Goal: Information Seeking & Learning: Learn about a topic

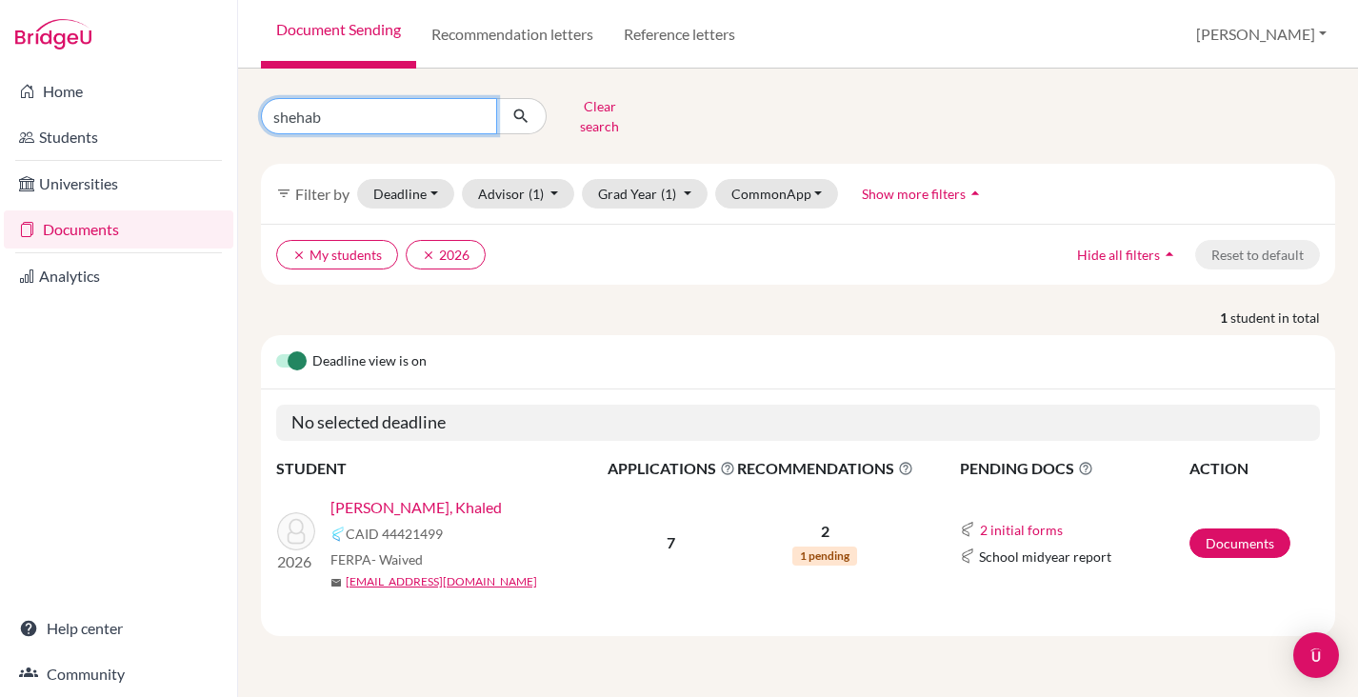
drag, startPoint x: 361, startPoint y: 109, endPoint x: 252, endPoint y: 109, distance: 108.5
click at [252, 109] on div "shehab Clear search" at bounding box center [430, 116] width 367 height 50
type input "spiro"
click button "submit" at bounding box center [521, 116] width 50 height 36
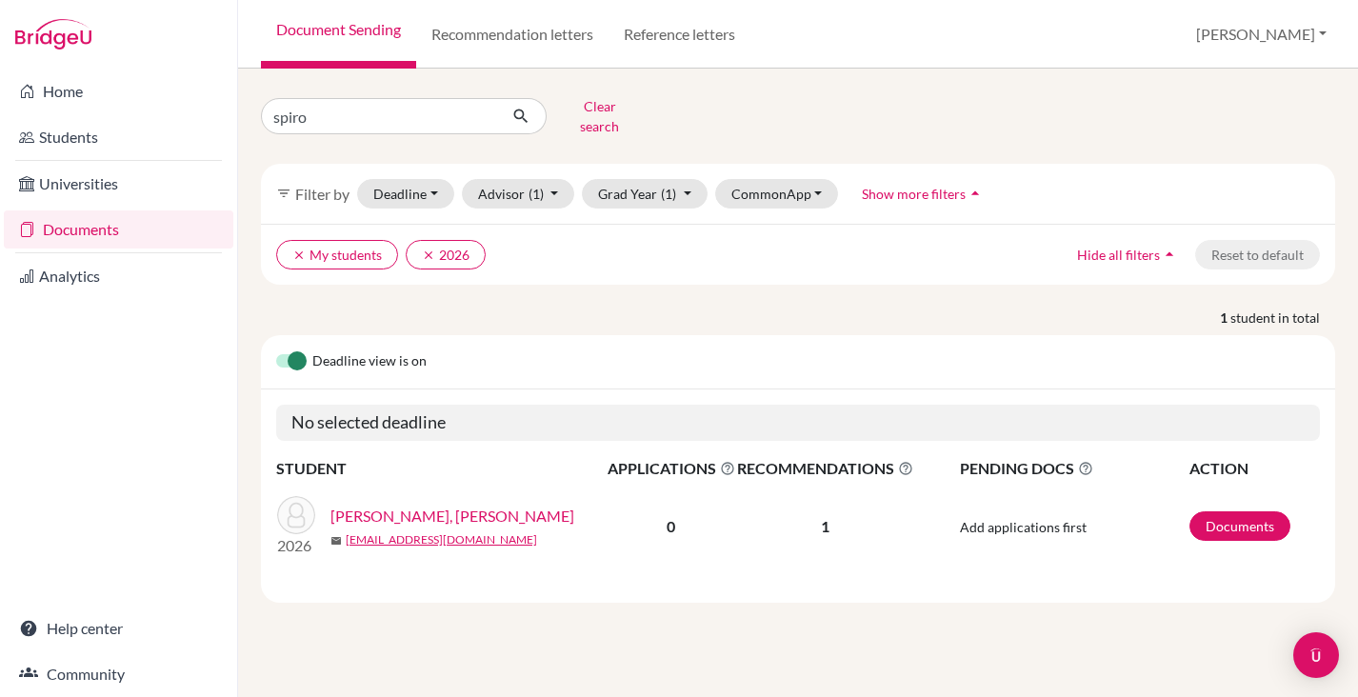
click at [414, 505] on link "[PERSON_NAME], [PERSON_NAME]" at bounding box center [452, 516] width 244 height 23
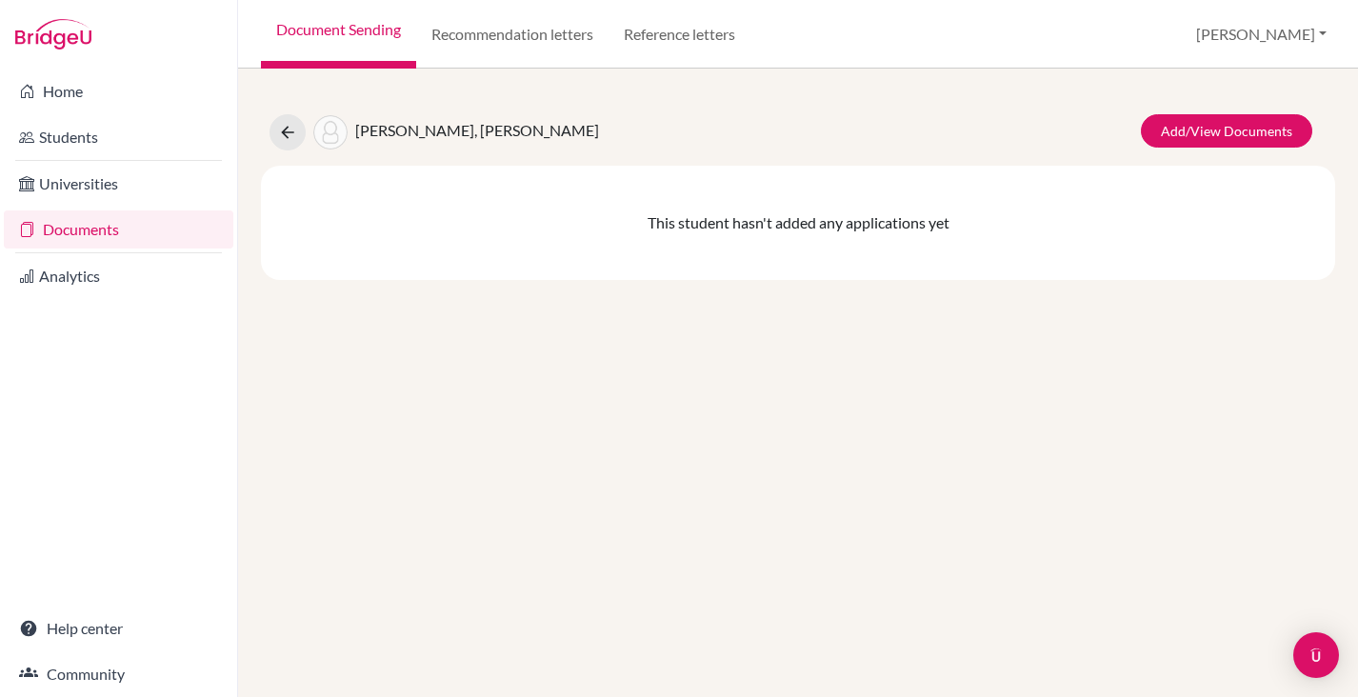
click at [95, 230] on link "Documents" at bounding box center [118, 229] width 229 height 38
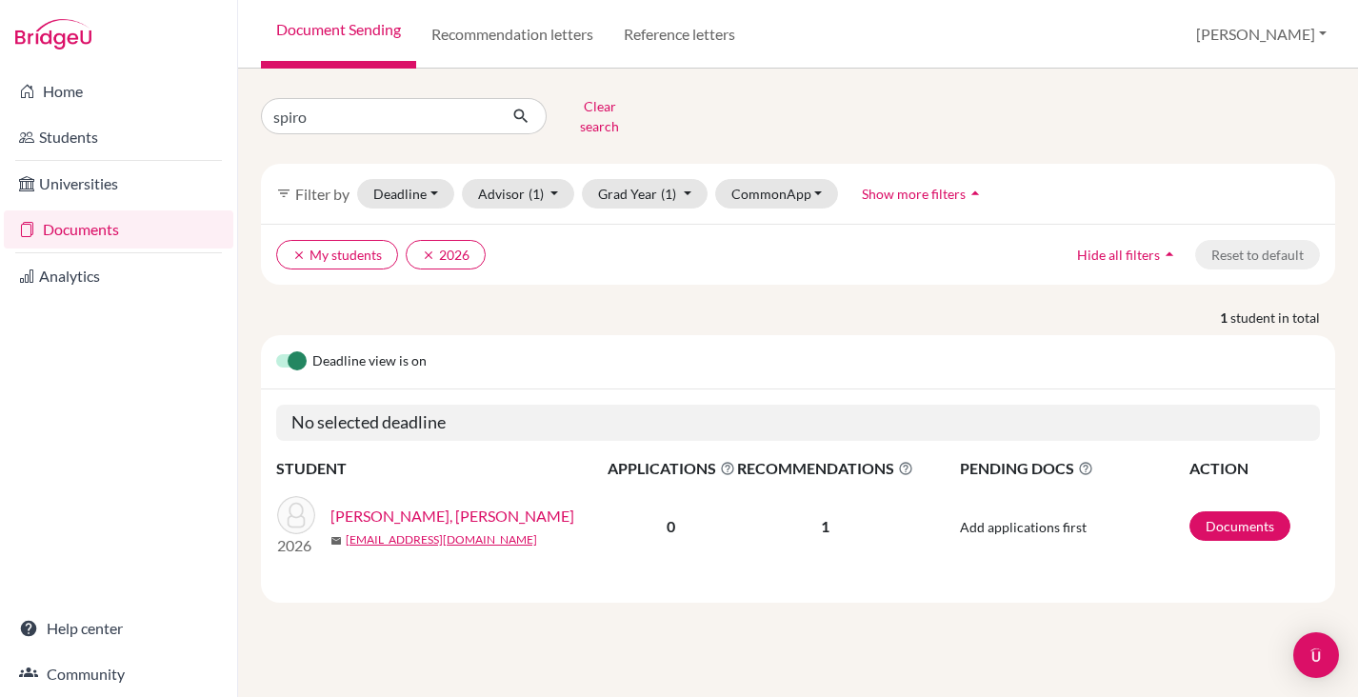
click at [452, 507] on link "[PERSON_NAME], [PERSON_NAME]" at bounding box center [452, 516] width 244 height 23
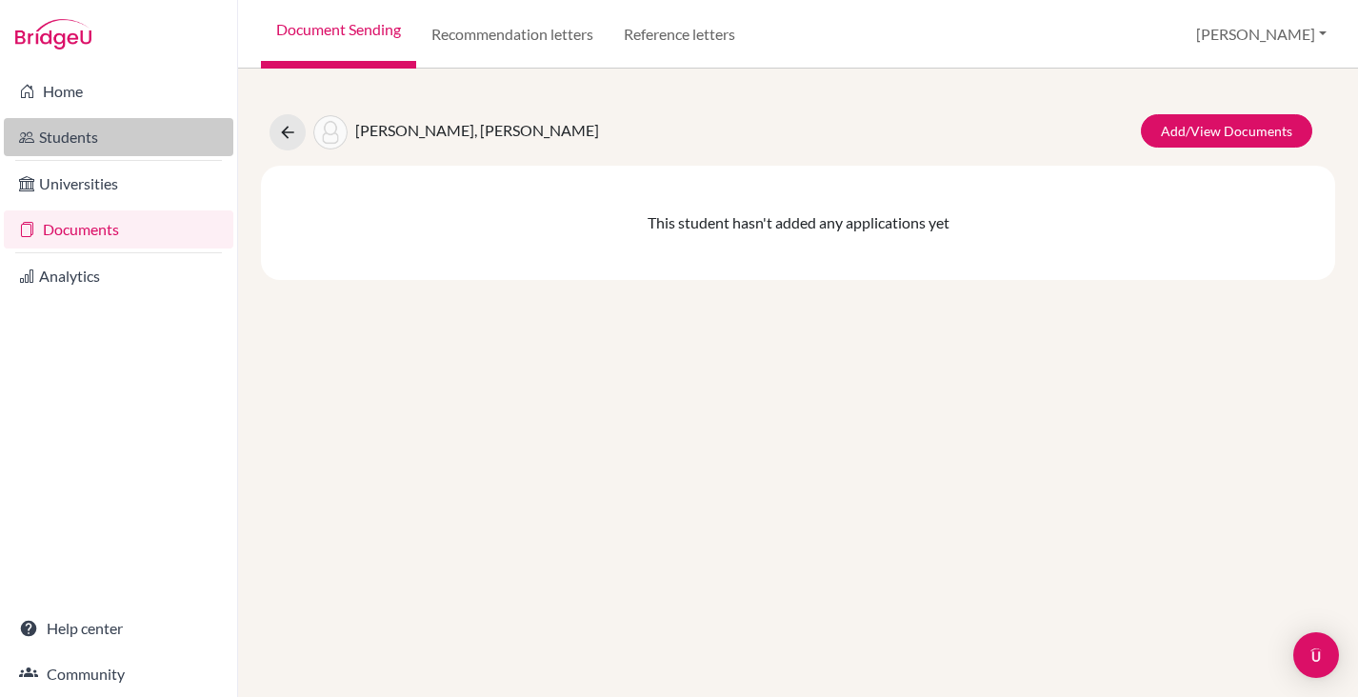
click at [57, 140] on link "Students" at bounding box center [118, 137] width 229 height 38
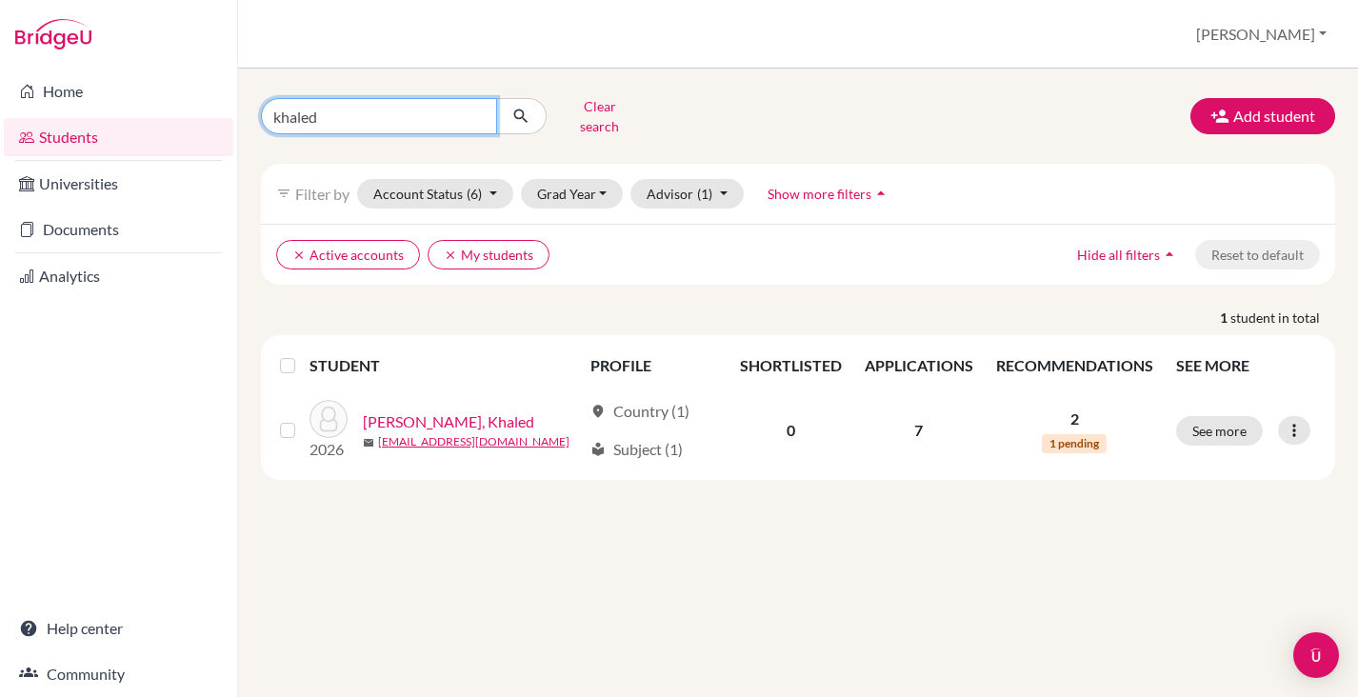
drag, startPoint x: 341, startPoint y: 113, endPoint x: 233, endPoint y: 113, distance: 107.6
click at [231, 113] on div "Home Students Universities Documents Analytics Help center Community Students o…" at bounding box center [679, 348] width 1358 height 697
type input "spiro"
click button "submit" at bounding box center [521, 116] width 50 height 36
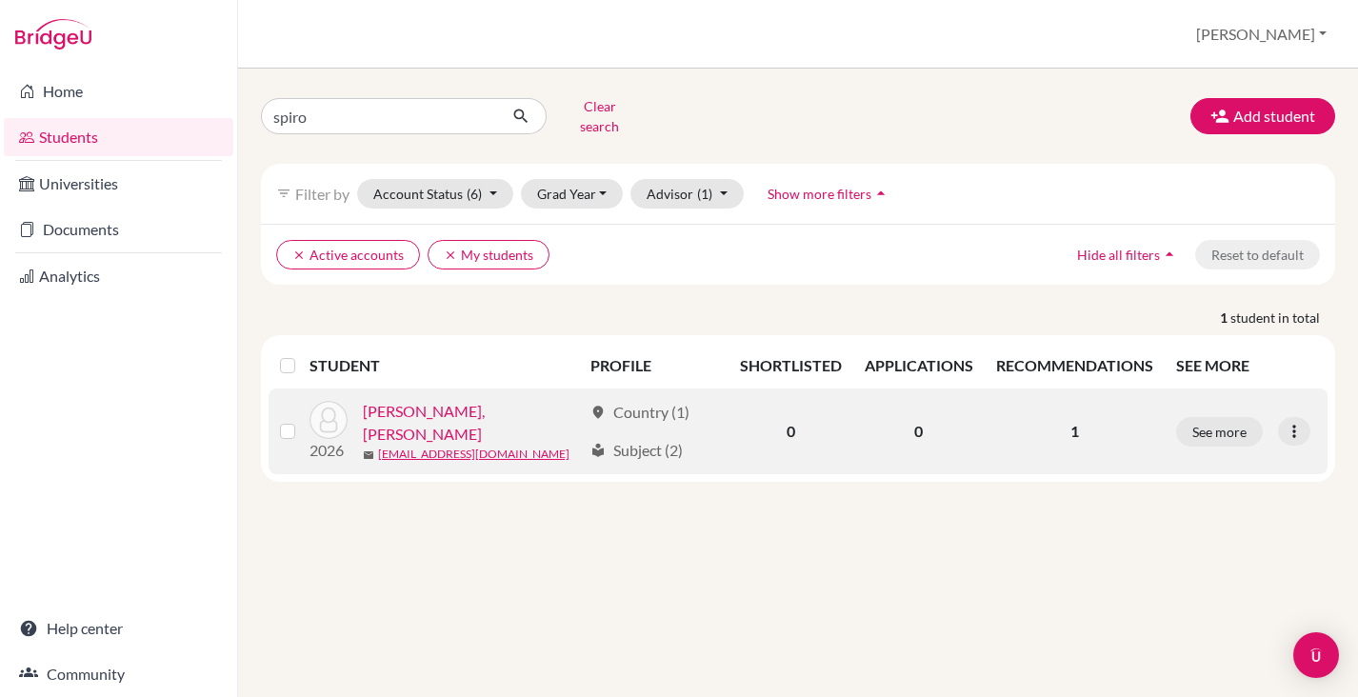
click at [489, 408] on link "[PERSON_NAME], [PERSON_NAME]" at bounding box center [472, 423] width 218 height 46
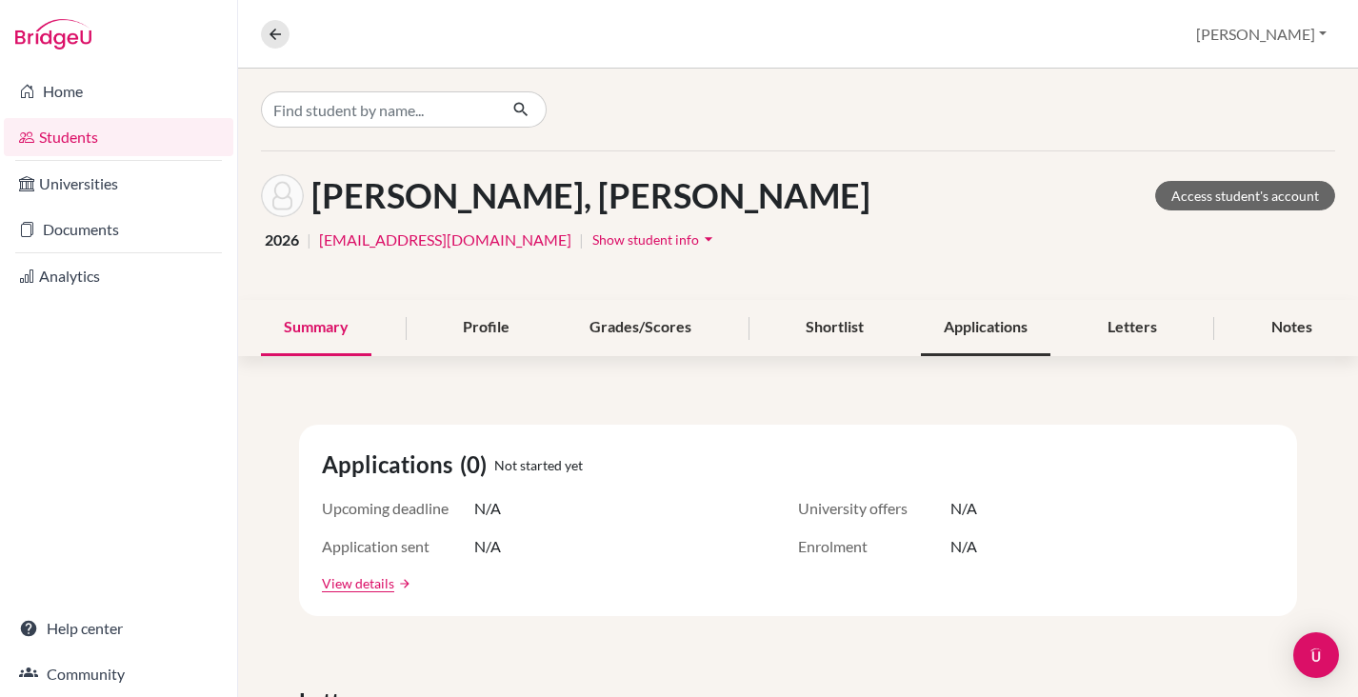
click at [969, 330] on div "Applications" at bounding box center [985, 328] width 129 height 56
